Goal: Information Seeking & Learning: Learn about a topic

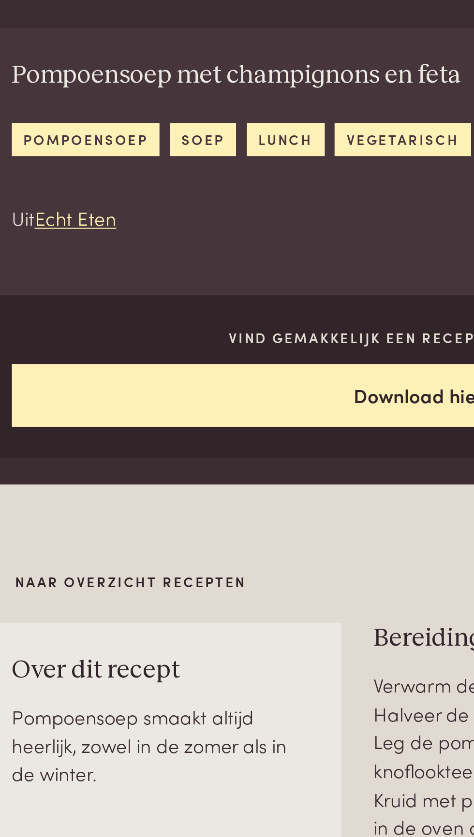
click at [93, 627] on link "Naar overzicht recepten" at bounding box center [83, 626] width 124 height 10
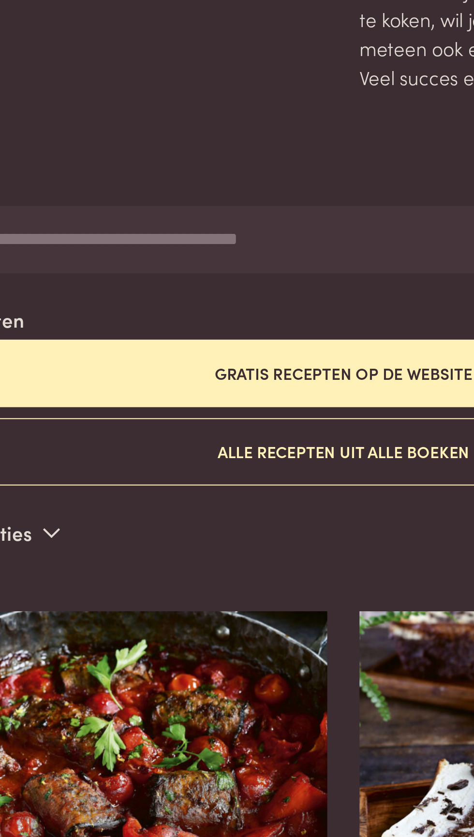
click at [159, 259] on input "Zoeken" at bounding box center [236, 259] width 443 height 33
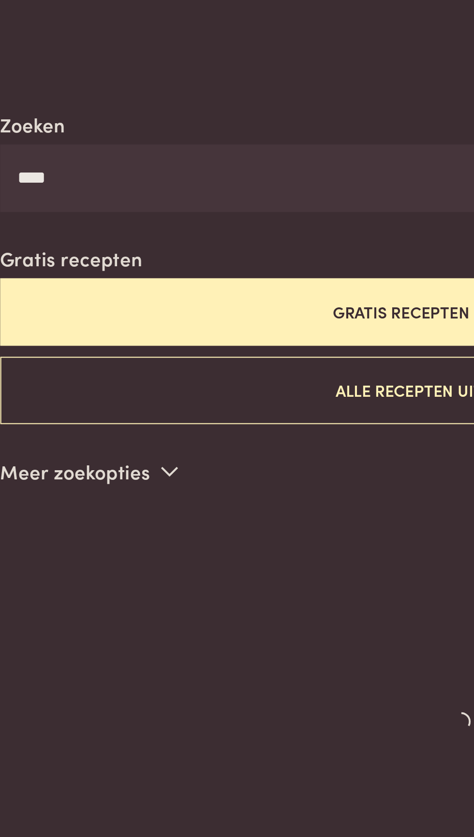
type input "****"
click at [178, 325] on button "Gratis recepten op de website" at bounding box center [236, 324] width 443 height 32
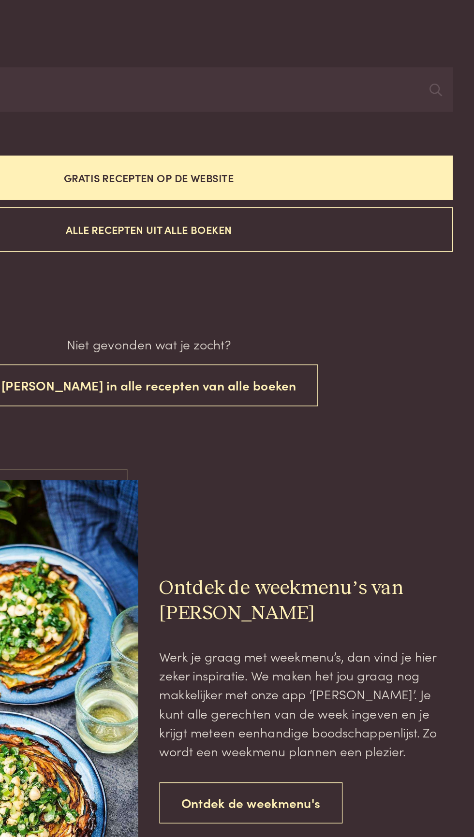
scroll to position [10, 0]
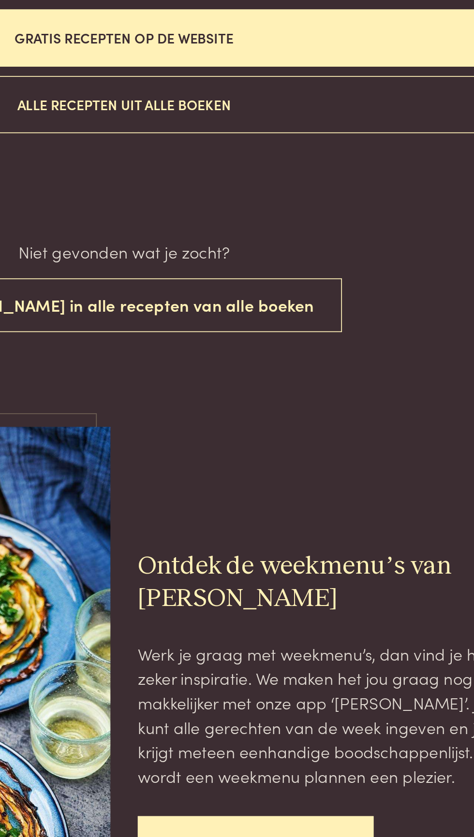
click at [325, 764] on link "Ontdek de weekmenu's" at bounding box center [311, 769] width 133 height 30
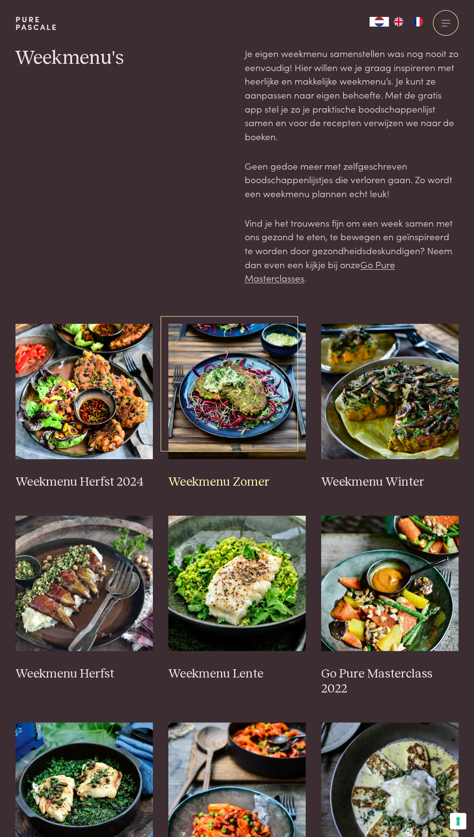
click at [246, 388] on img at bounding box center [236, 391] width 137 height 135
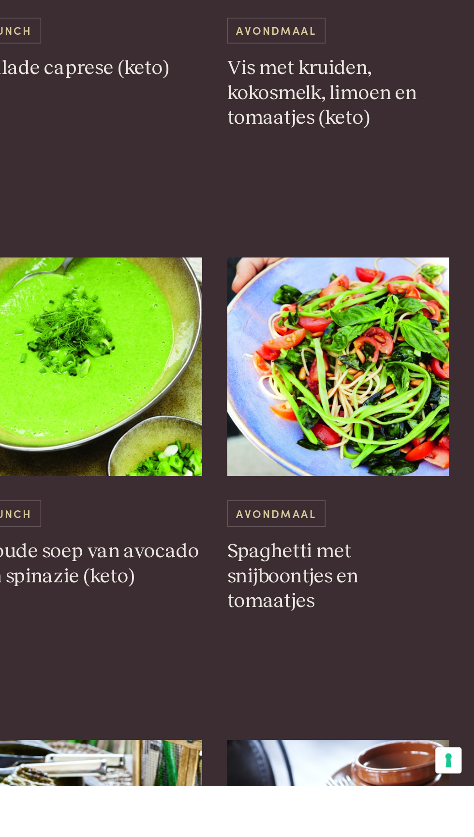
scroll to position [266, 0]
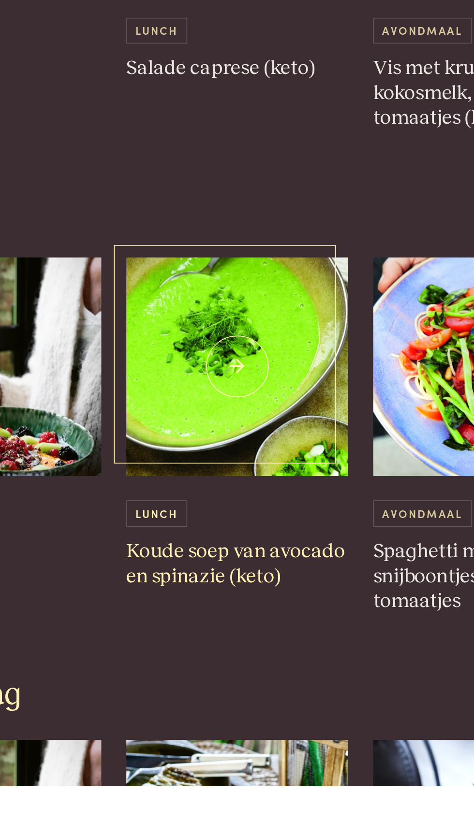
click at [240, 622] on img at bounding box center [236, 577] width 137 height 135
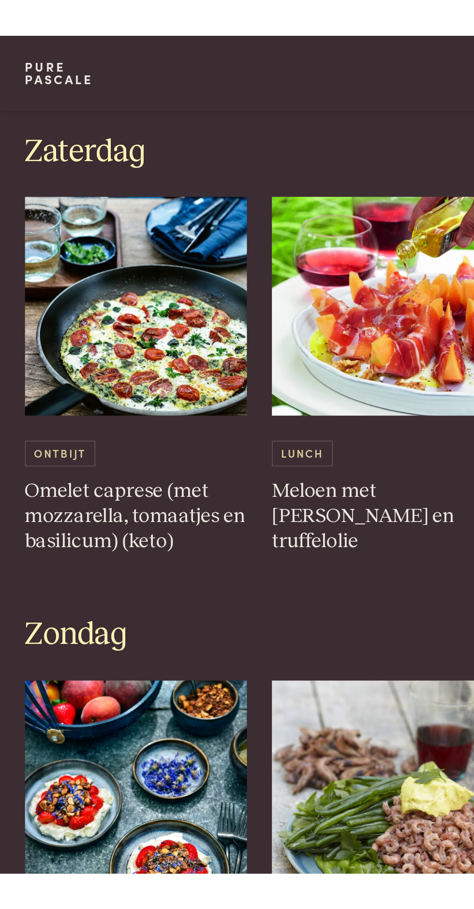
scroll to position [0, 0]
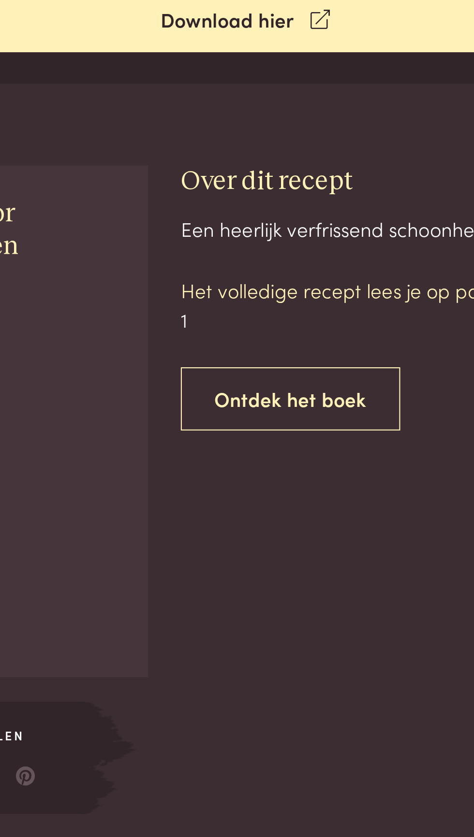
scroll to position [92, 0]
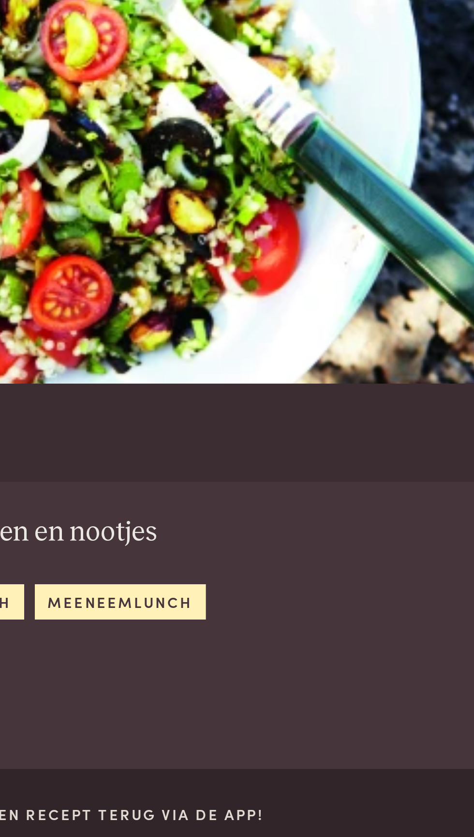
scroll to position [76, 0]
